Goal: Information Seeking & Learning: Learn about a topic

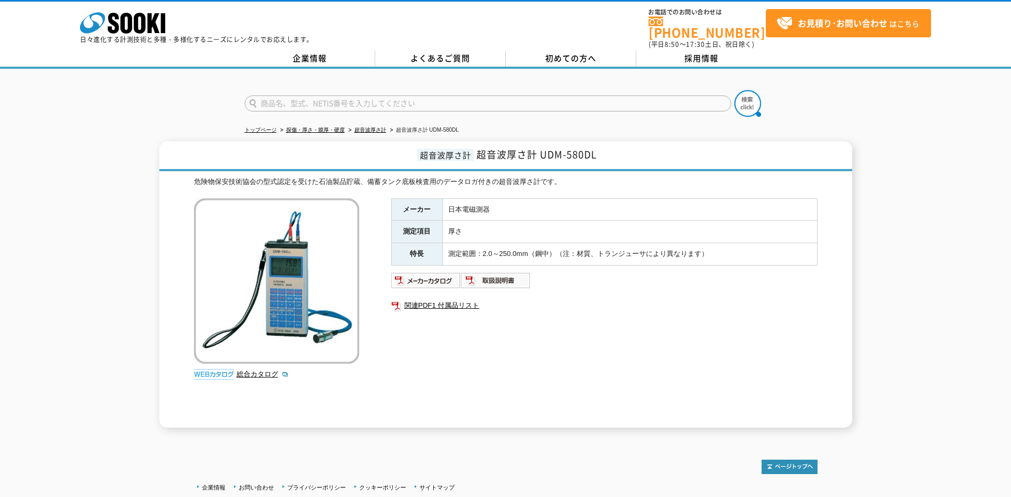
click at [454, 212] on td "日本電磁測器" at bounding box center [629, 209] width 375 height 22
click at [455, 211] on td "日本電磁測器" at bounding box center [629, 209] width 375 height 22
drag, startPoint x: 455, startPoint y: 211, endPoint x: 458, endPoint y: 204, distance: 7.4
click at [458, 204] on td "日本電磁測器" at bounding box center [629, 209] width 375 height 22
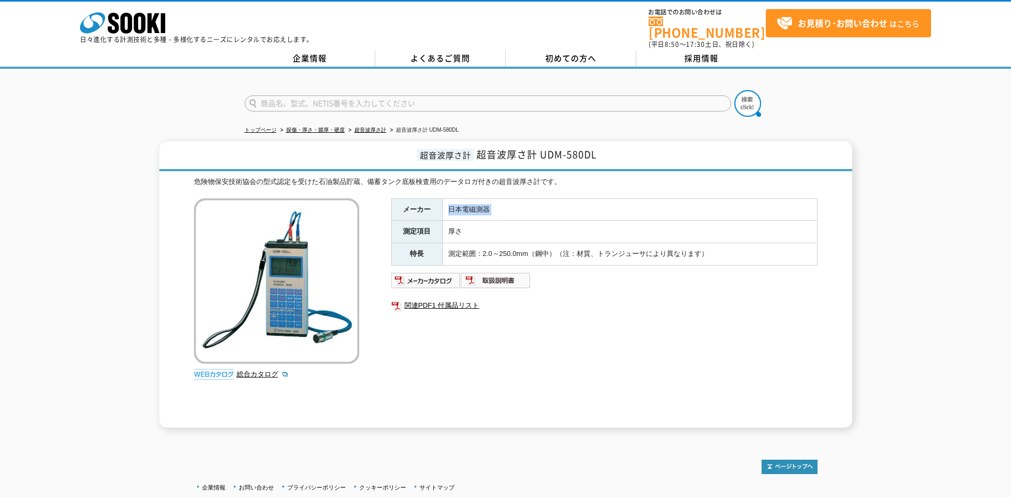
click at [458, 204] on td "日本電磁測器" at bounding box center [629, 209] width 375 height 22
click at [439, 278] on img at bounding box center [426, 280] width 70 height 17
click at [934, 108] on div at bounding box center [505, 94] width 1011 height 51
drag, startPoint x: 257, startPoint y: 436, endPoint x: 264, endPoint y: 431, distance: 8.3
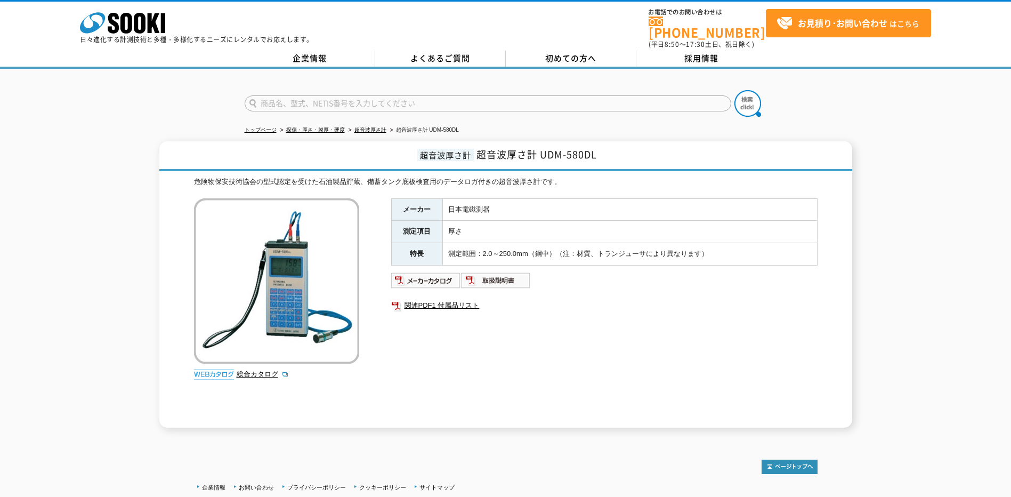
drag, startPoint x: 541, startPoint y: 150, endPoint x: 605, endPoint y: 144, distance: 64.8
click at [605, 144] on h1 "超音波厚さ計 超音波厚さ計 UDM-580DL" at bounding box center [505, 156] width 693 height 30
drag, startPoint x: 605, startPoint y: 144, endPoint x: 565, endPoint y: 153, distance: 41.6
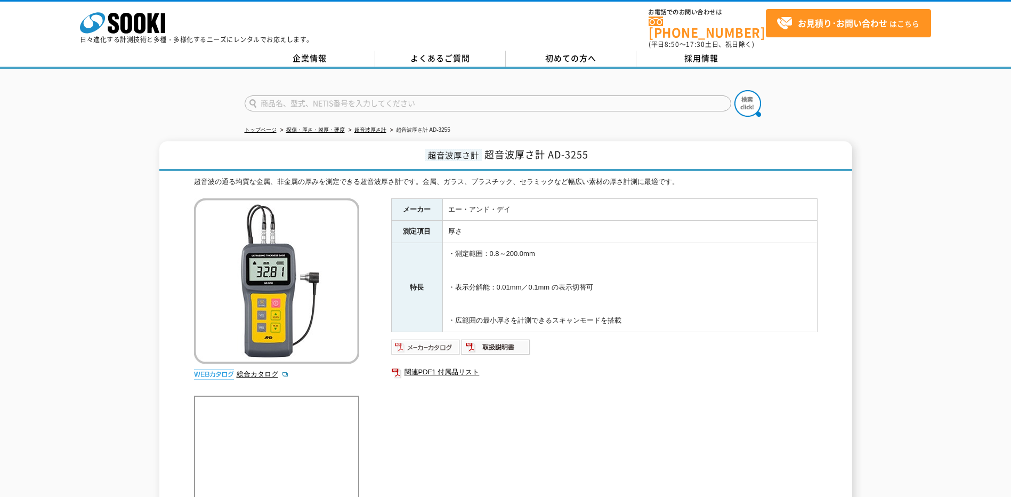
click at [427, 341] on img at bounding box center [426, 346] width 70 height 17
click at [559, 415] on div "メーカー エー・アンド・デイ 測定項目 厚さ 特長 ・測定範囲：0.8～200.0mm ・表示分解能：0.01mm／0.1mm の表示切替可 ・広範囲の最小厚…" at bounding box center [604, 312] width 426 height 229
click at [470, 201] on td "エー・アンド・デイ" at bounding box center [629, 209] width 375 height 22
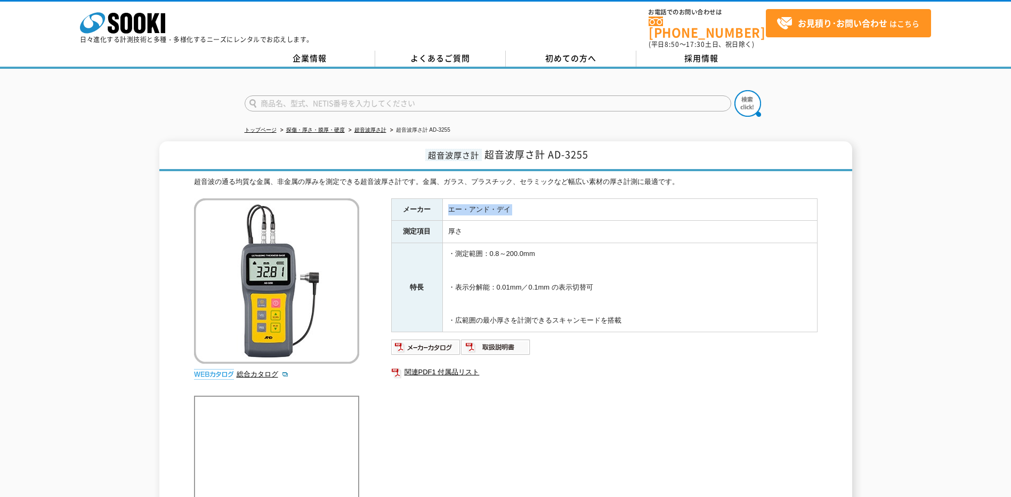
copy tbody "エー・アンド・デイ"
click at [402, 410] on div "メーカー エー・アンド・デイ 測定項目 厚さ 特長 ・測定範囲：0.8～200.0mm ・表示分解能：0.01mm／0.1mm の表示切替可 ・広範囲の最小厚…" at bounding box center [604, 312] width 426 height 229
drag, startPoint x: 43, startPoint y: 253, endPoint x: 220, endPoint y: 274, distance: 178.3
click at [43, 253] on div "超音波厚さ計 超音波厚さ計 AD-3255 超音波の通る均質な金属、非金属の厚みを測定できる超音波厚さ計です。金属、ガラス、プラスチック、セラミックなど幅広い…" at bounding box center [505, 336] width 1011 height 390
